Goal: Transaction & Acquisition: Book appointment/travel/reservation

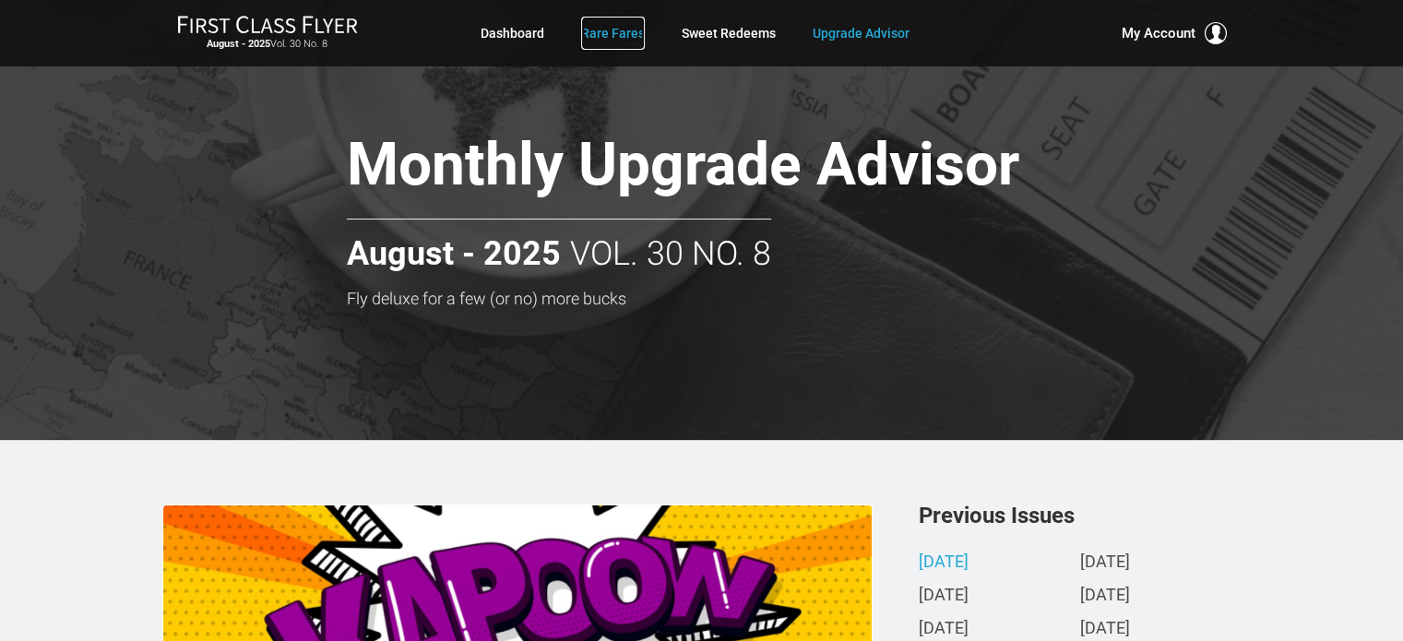
click at [618, 38] on link "Rare Fares" at bounding box center [613, 33] width 64 height 33
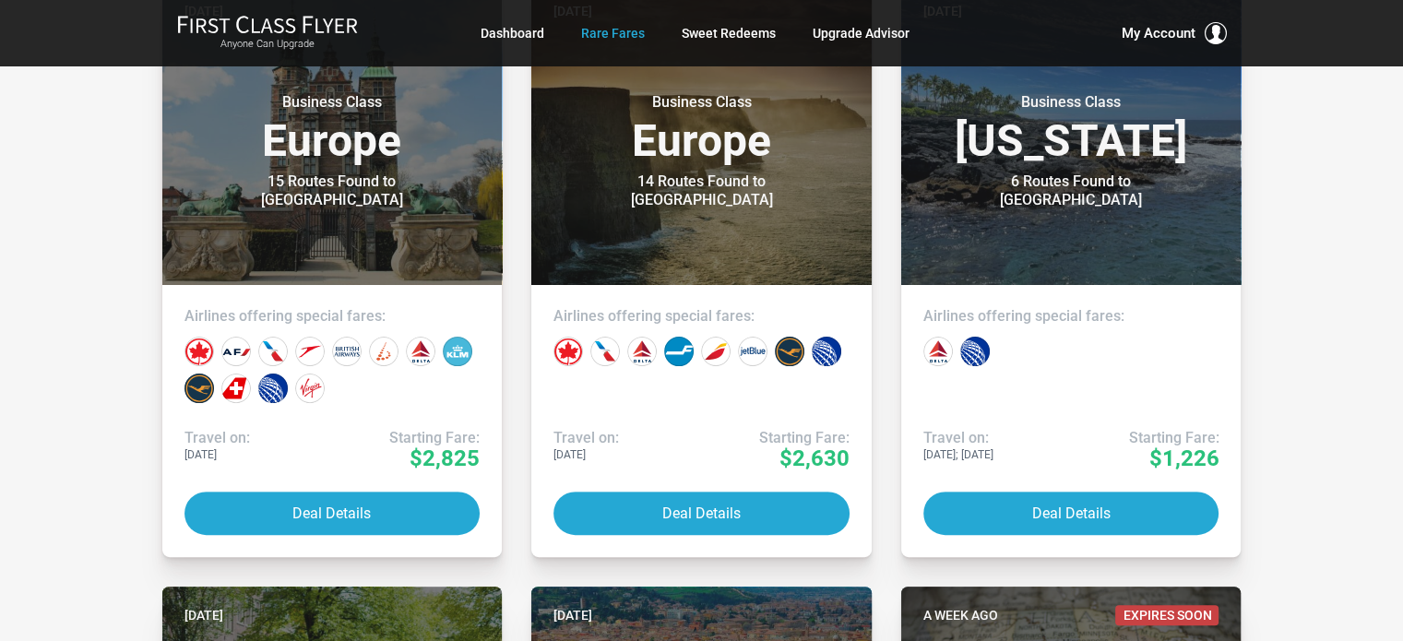
scroll to position [504, 0]
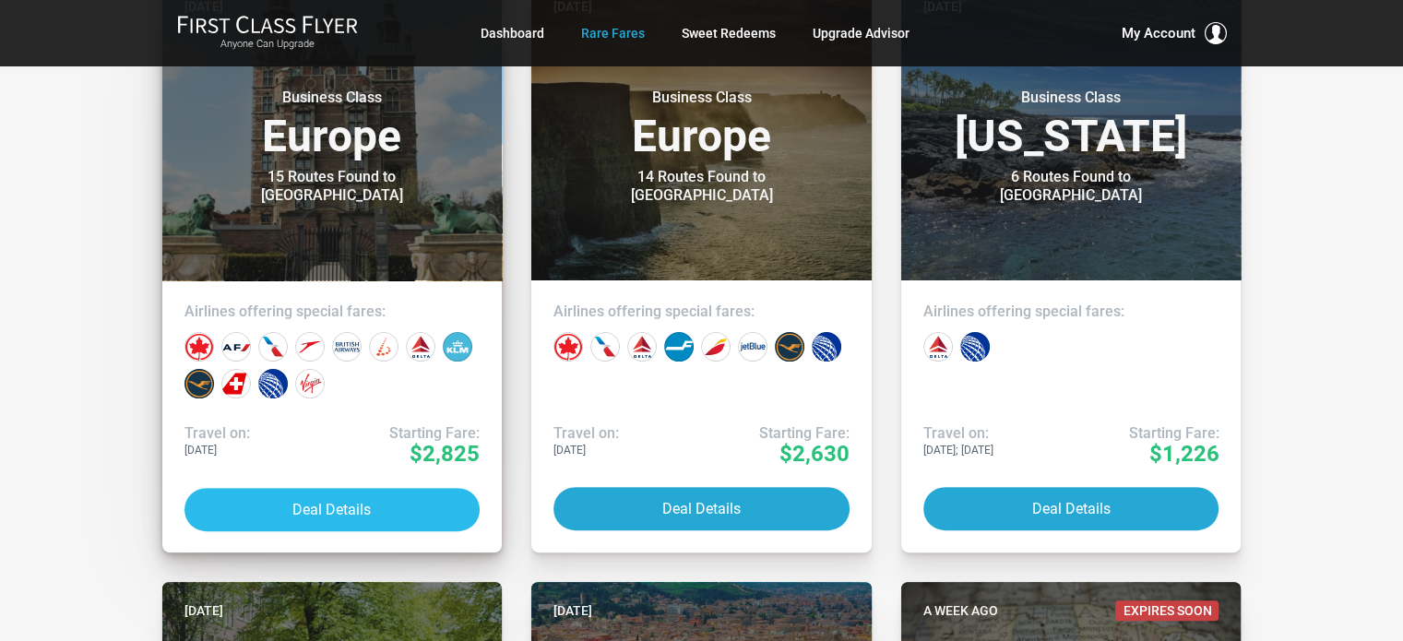
click at [357, 508] on button "Deal Details" at bounding box center [333, 509] width 296 height 43
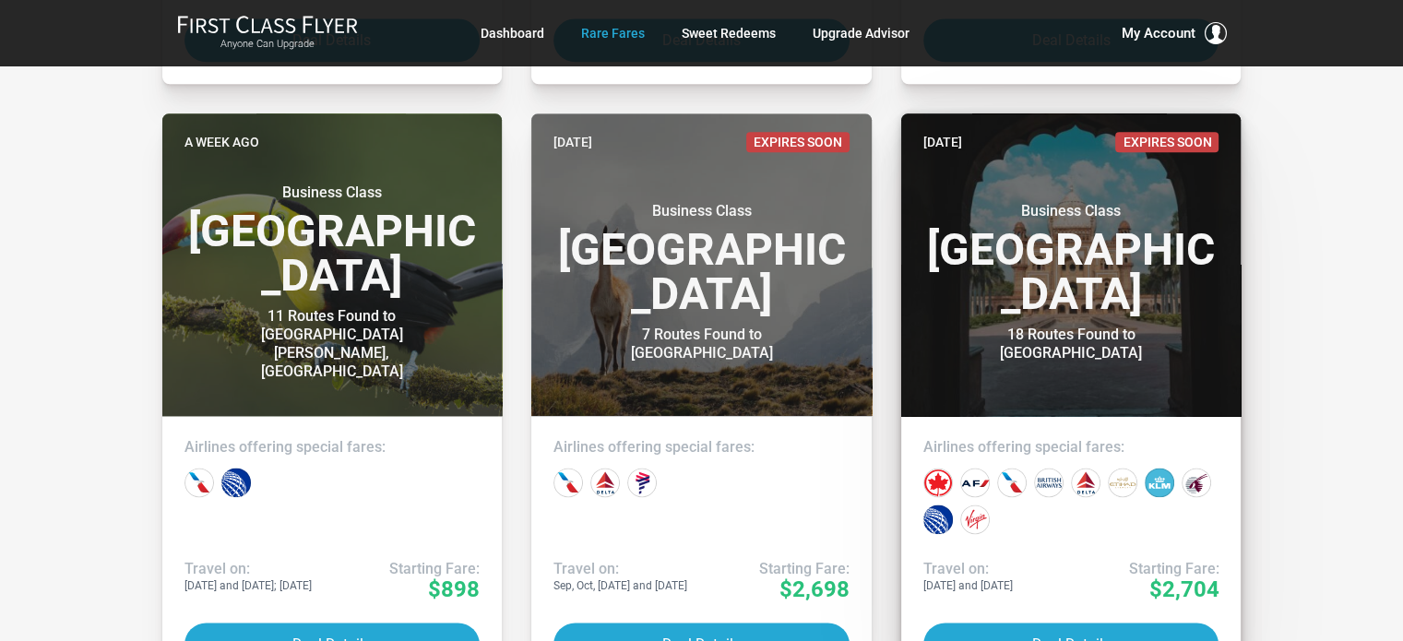
scroll to position [2273, 0]
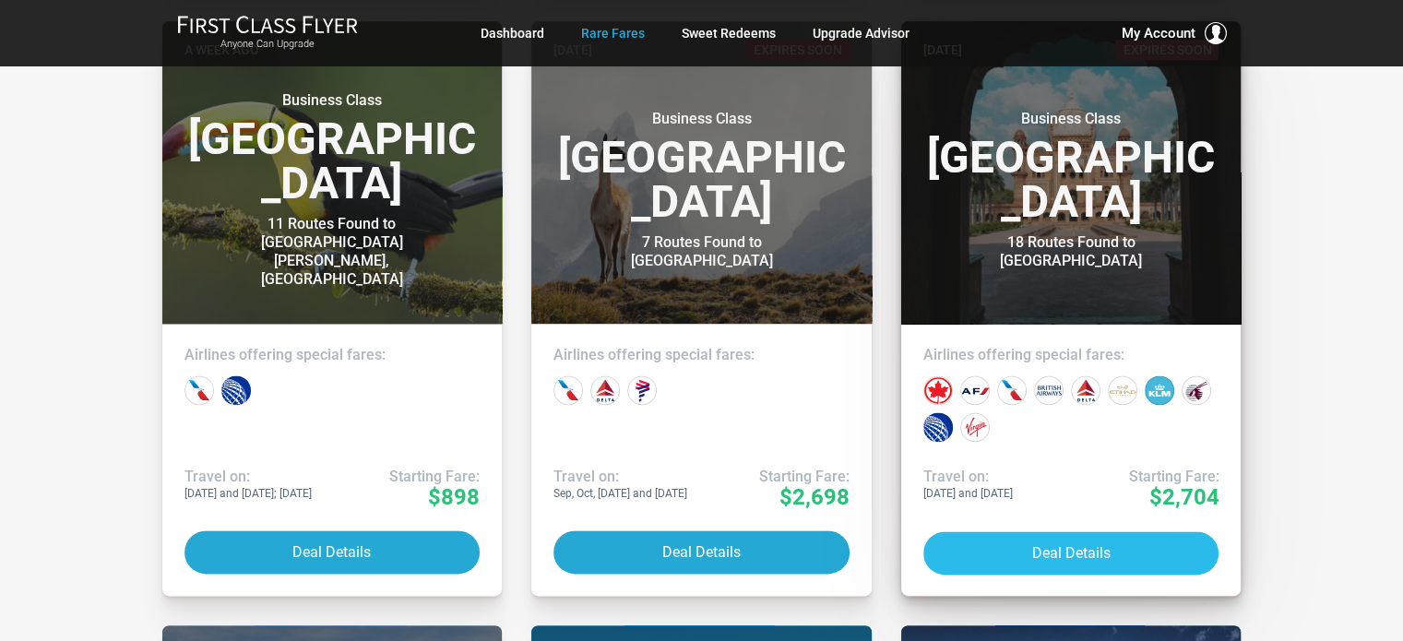
click at [1081, 550] on button "Deal Details" at bounding box center [1072, 552] width 296 height 43
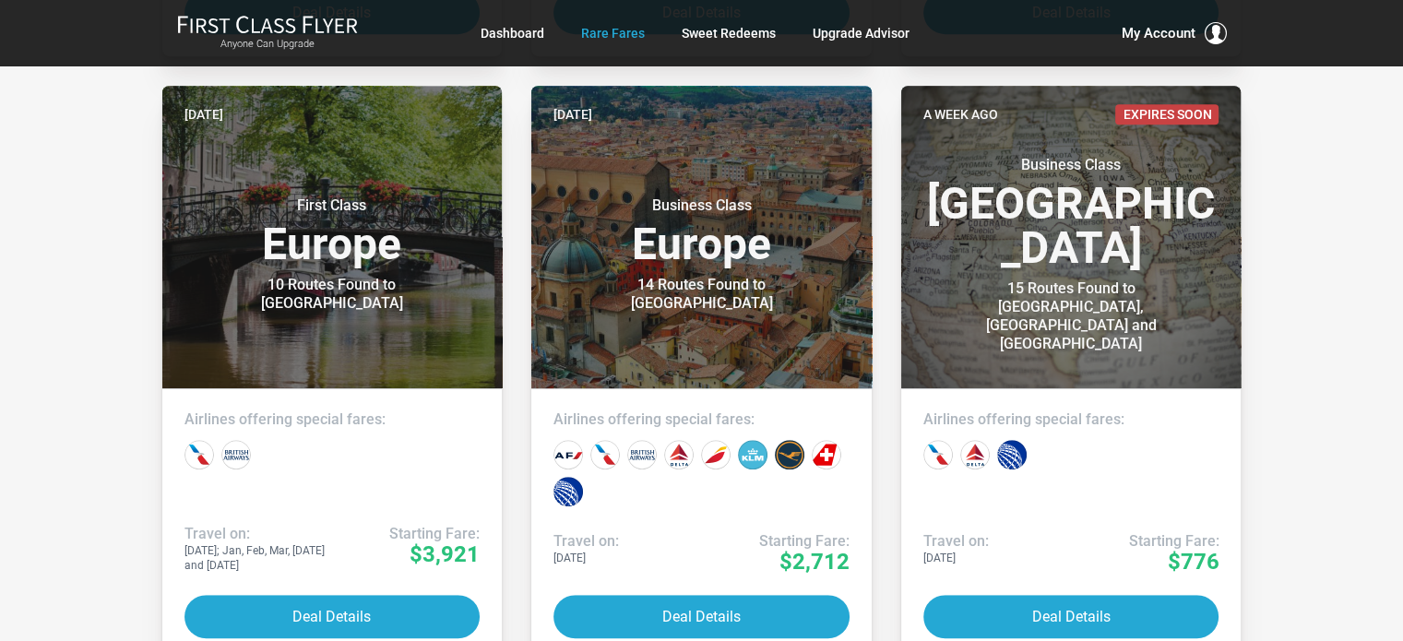
scroll to position [1122, 0]
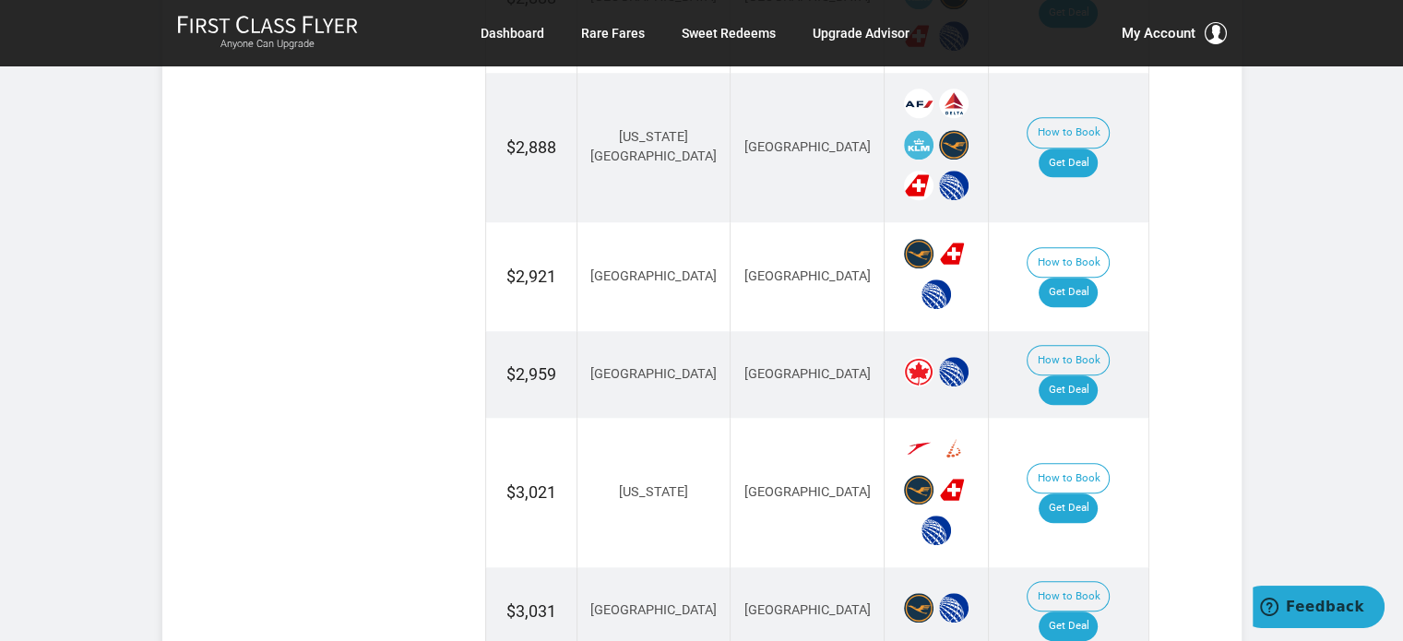
scroll to position [1568, 0]
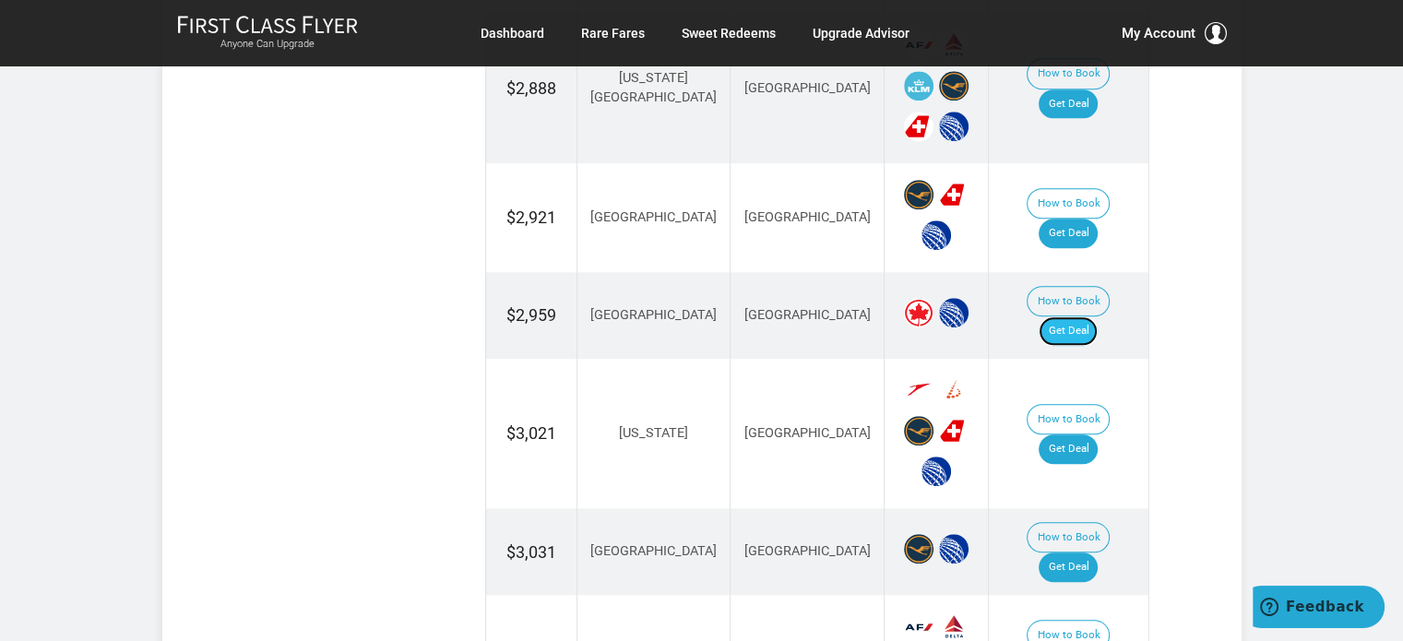
click at [1089, 316] on link "Get Deal" at bounding box center [1068, 331] width 59 height 30
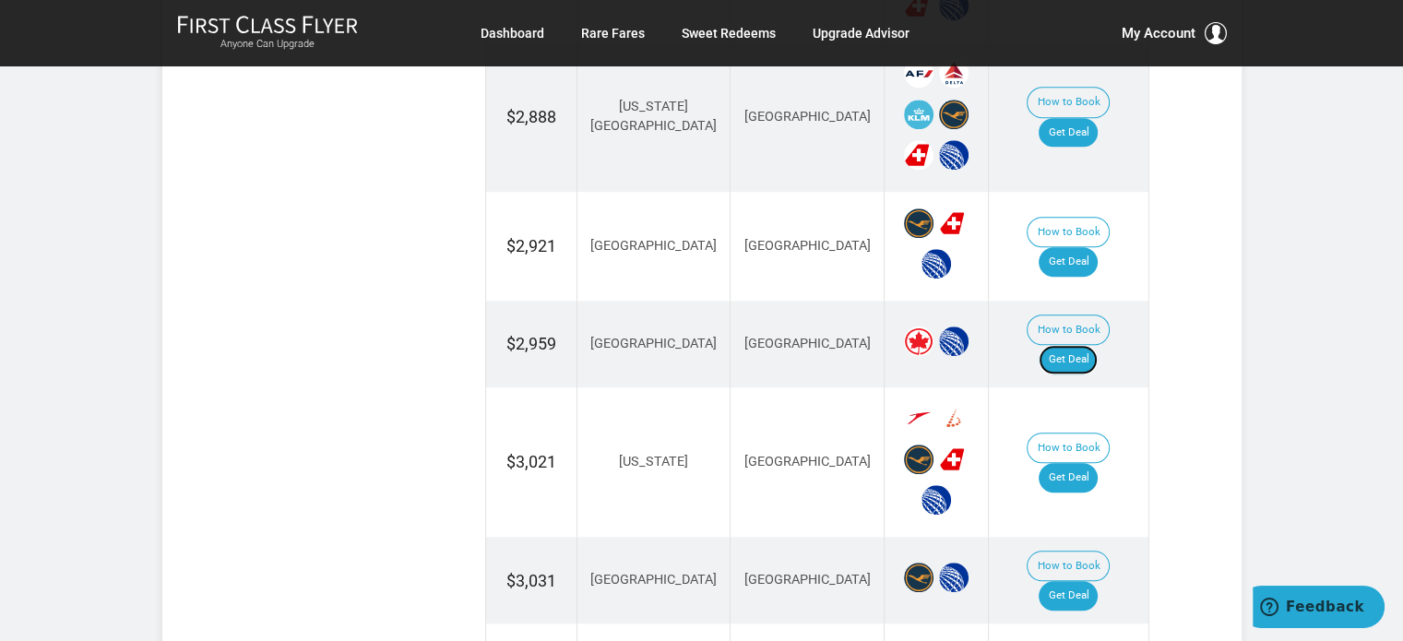
scroll to position [1543, 0]
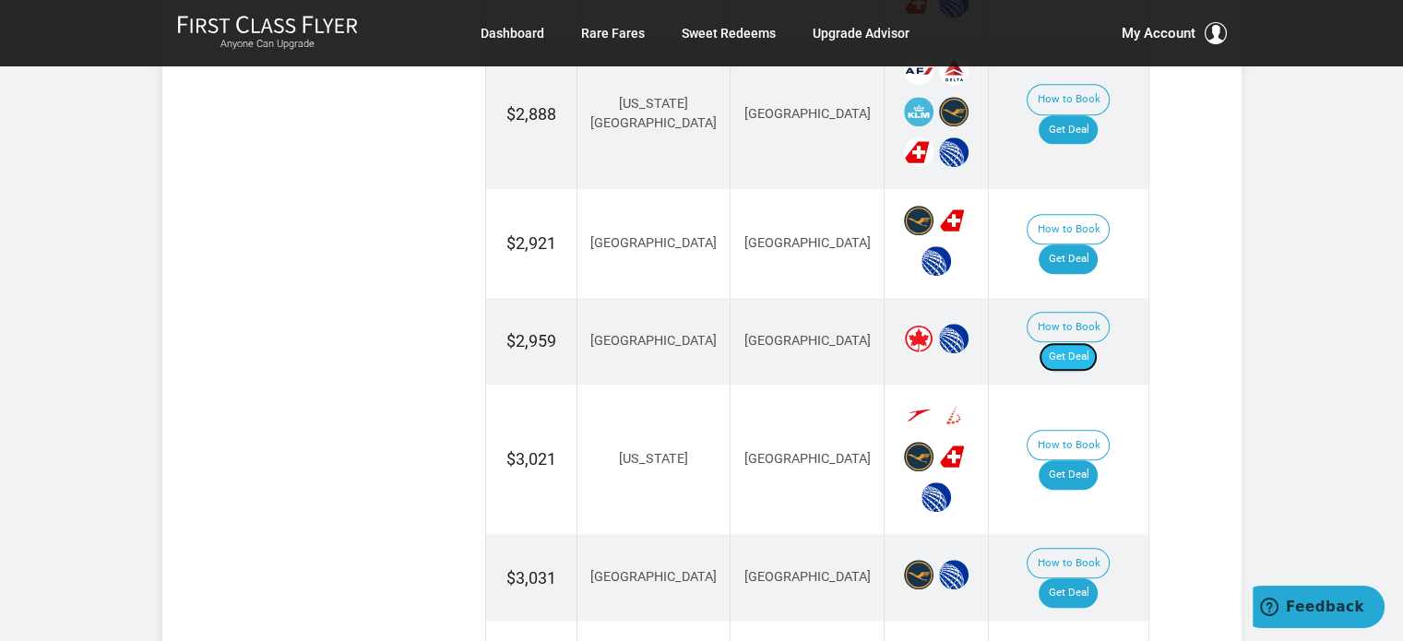
click at [1089, 342] on link "Get Deal" at bounding box center [1068, 357] width 59 height 30
click at [1083, 342] on link "Get Deal" at bounding box center [1068, 357] width 59 height 30
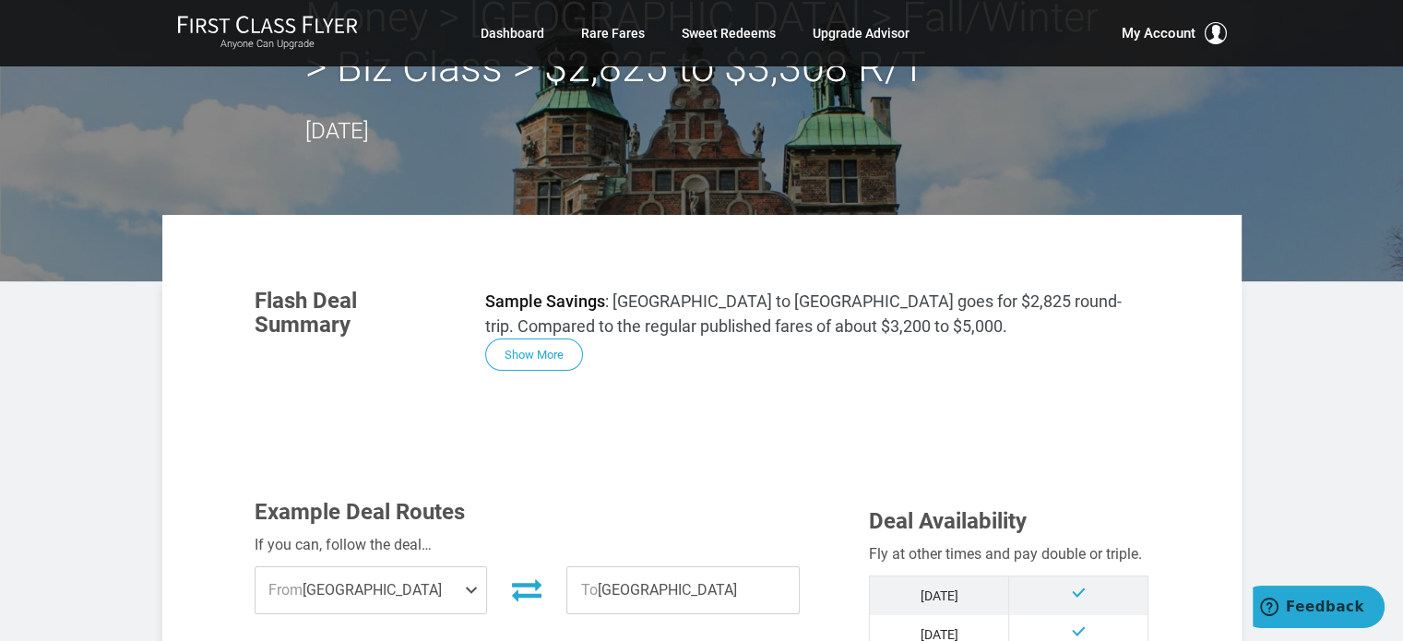
scroll to position [369, 0]
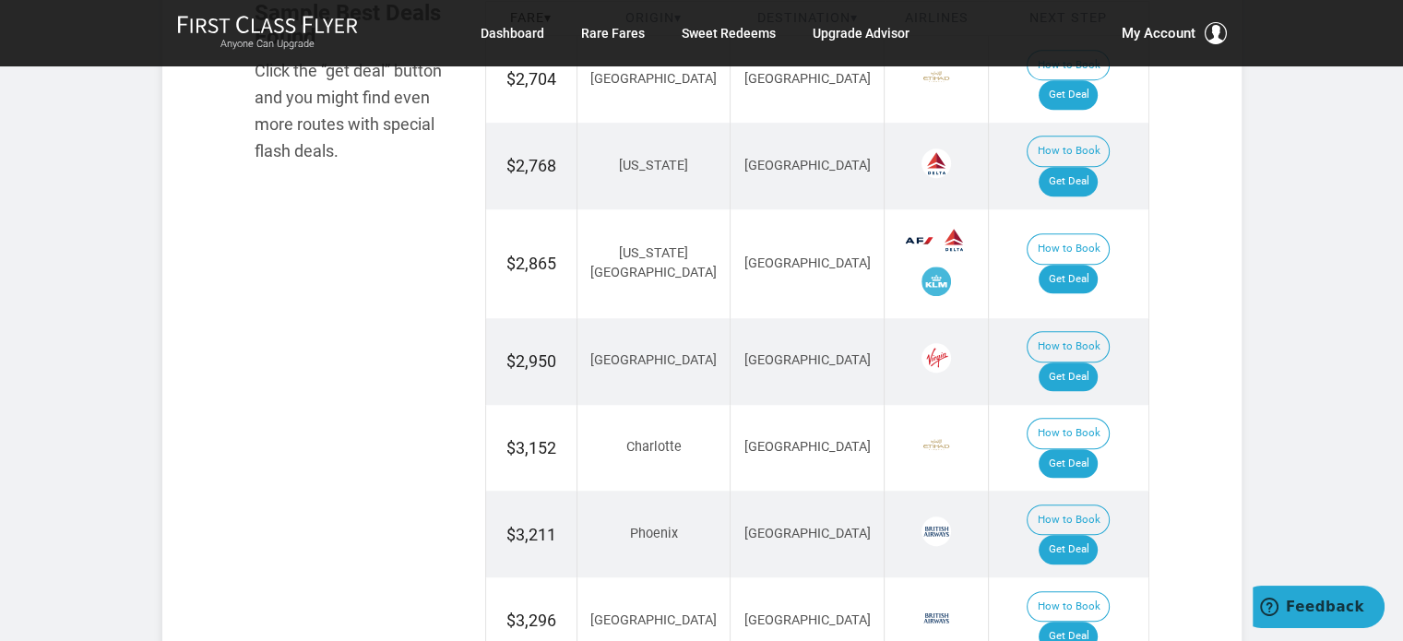
scroll to position [1476, 0]
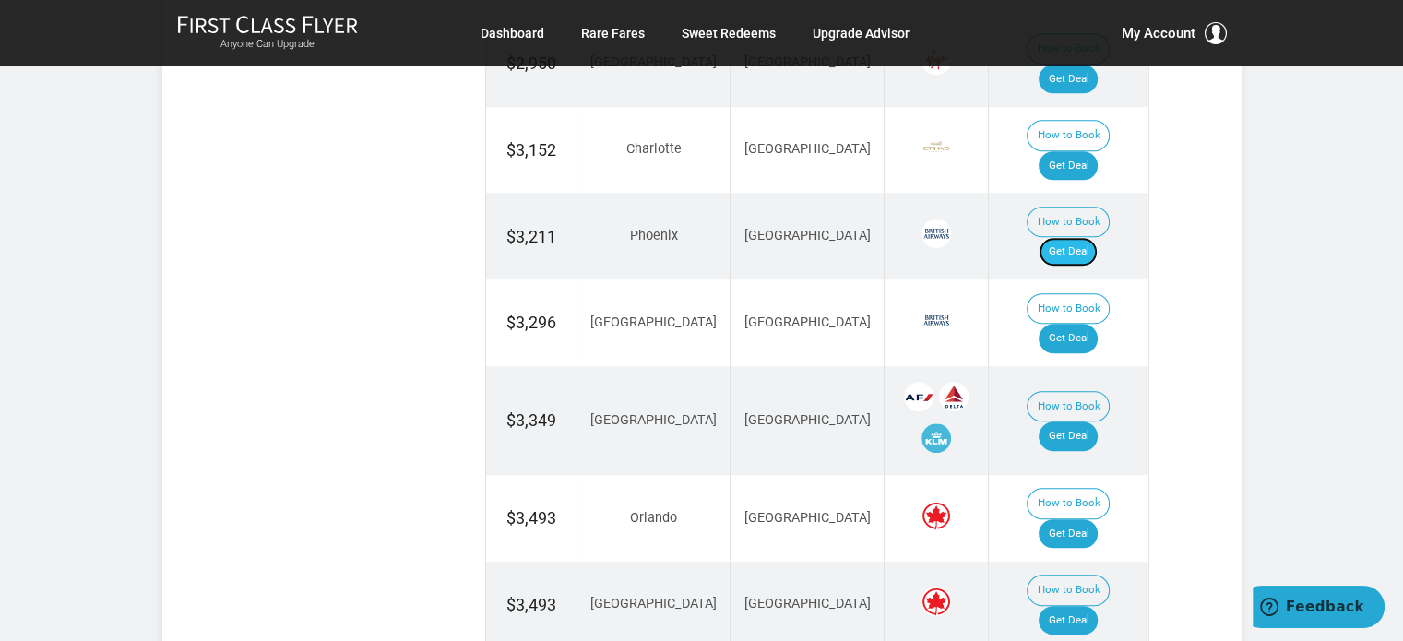
click at [1080, 237] on link "Get Deal" at bounding box center [1068, 252] width 59 height 30
click at [1097, 237] on link "Get Deal" at bounding box center [1068, 252] width 59 height 30
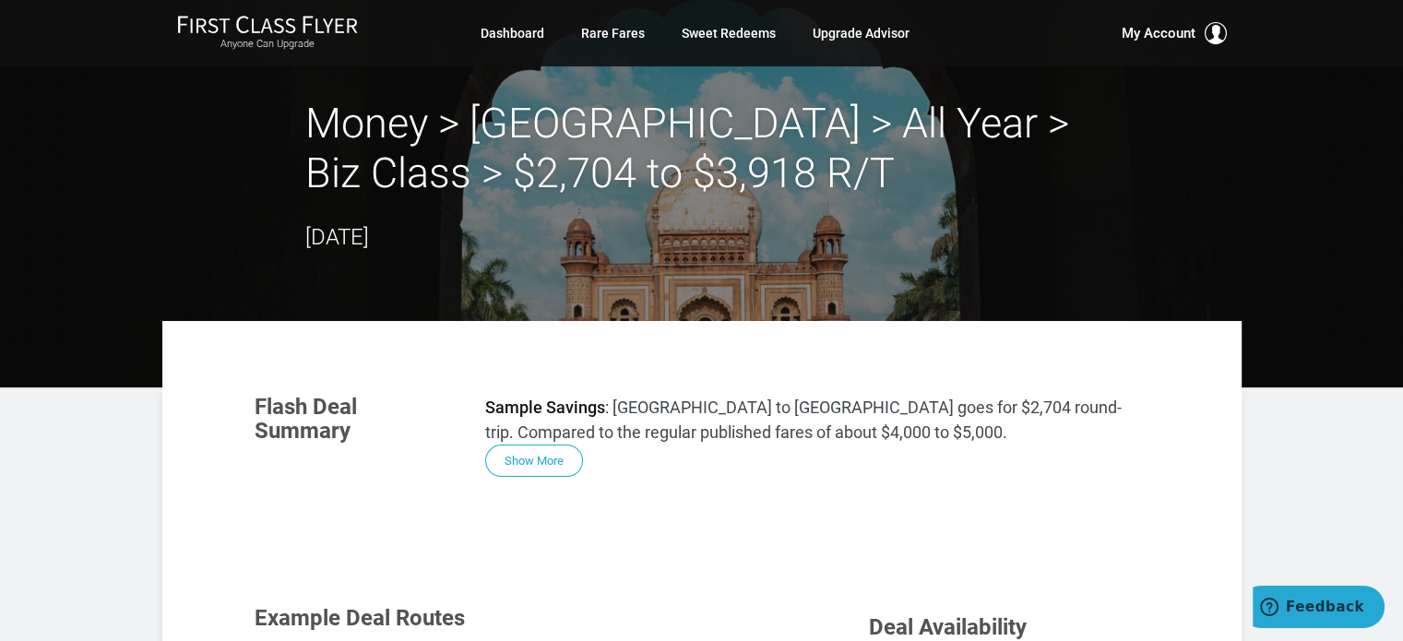
scroll to position [0, 0]
